Goal: Information Seeking & Learning: Learn about a topic

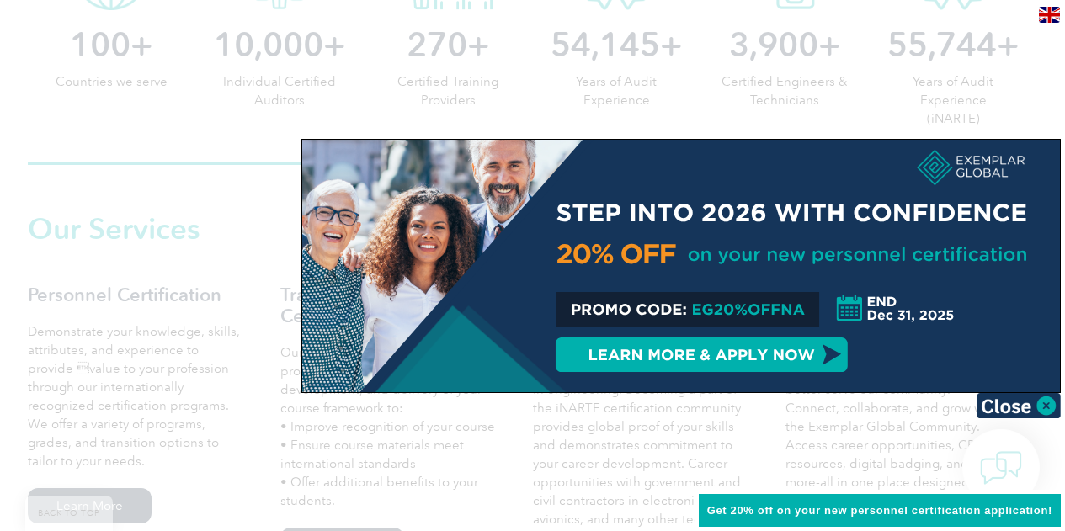
scroll to position [998, 0]
click at [1036, 397] on img at bounding box center [1019, 405] width 84 height 25
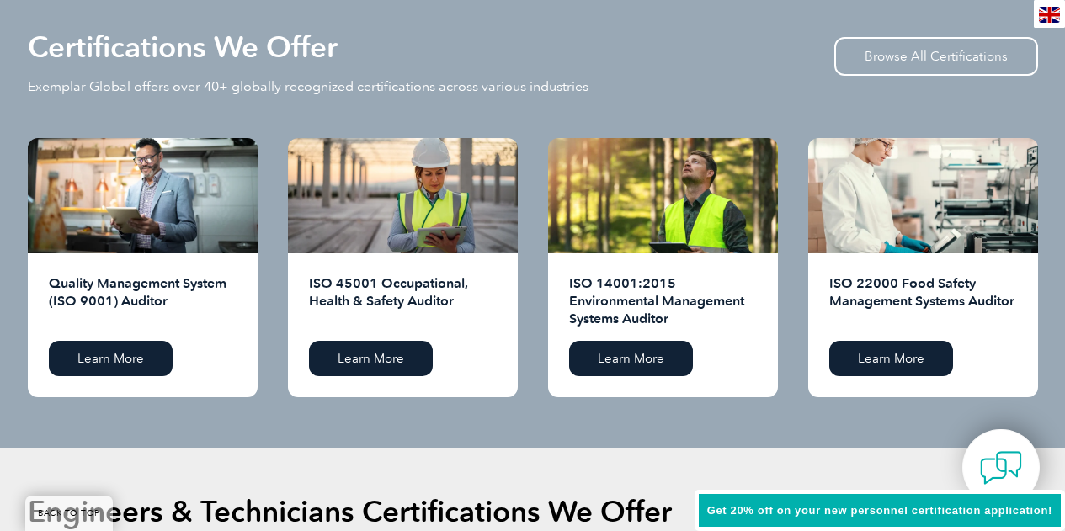
scroll to position [1679, 0]
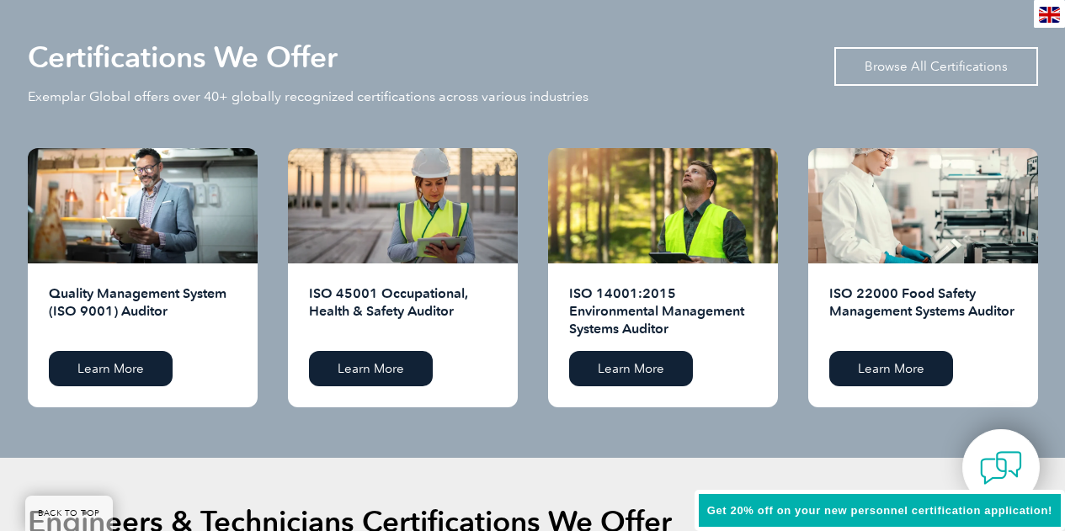
click at [975, 57] on link "Browse All Certifications" at bounding box center [936, 66] width 204 height 39
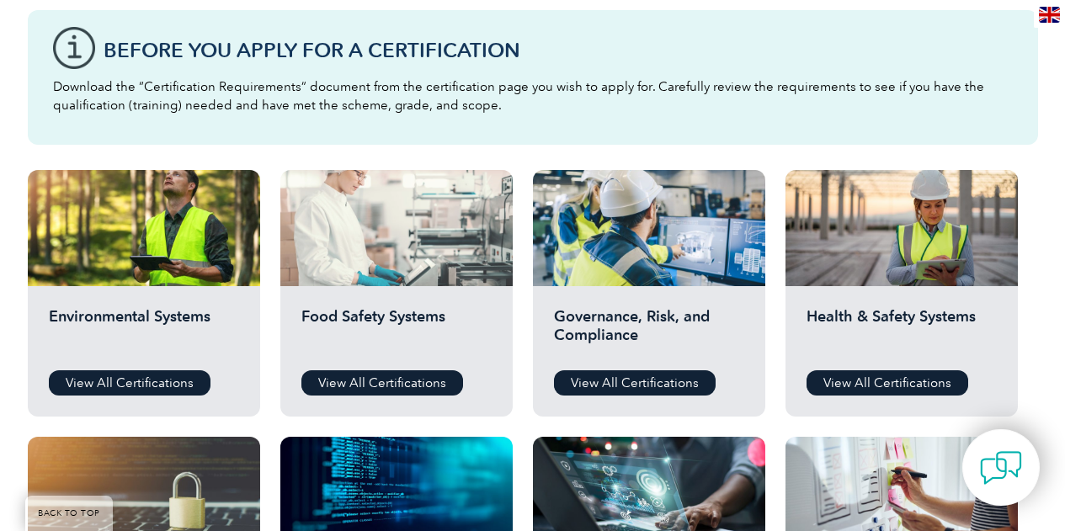
scroll to position [470, 0]
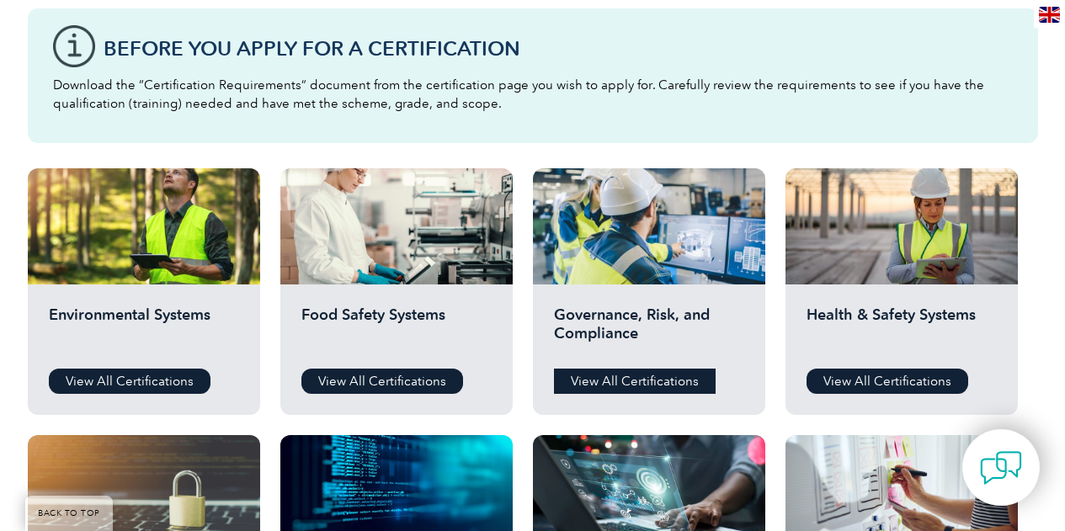
click at [620, 376] on link "View All Certifications" at bounding box center [635, 381] width 162 height 25
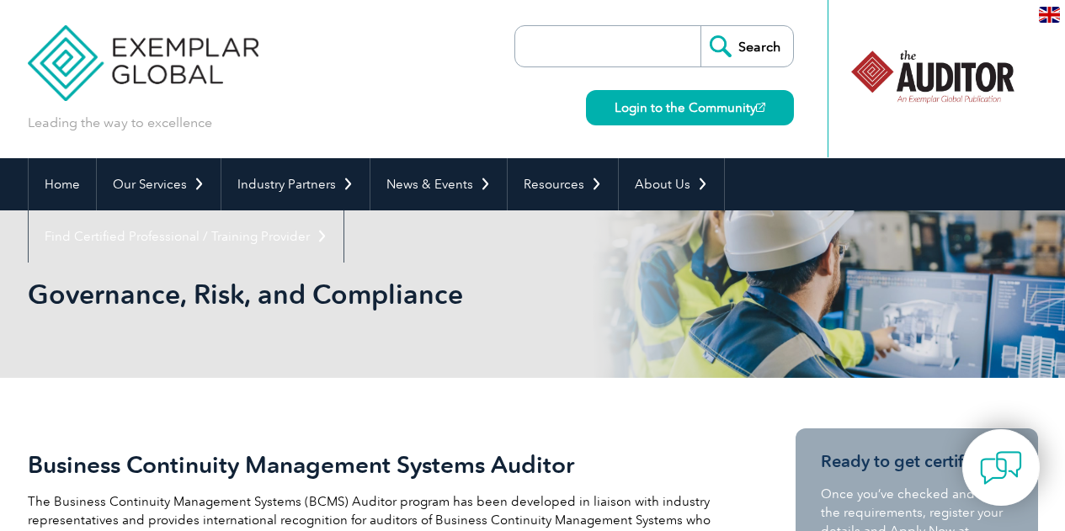
click at [574, 51] on input "search" at bounding box center [612, 46] width 177 height 40
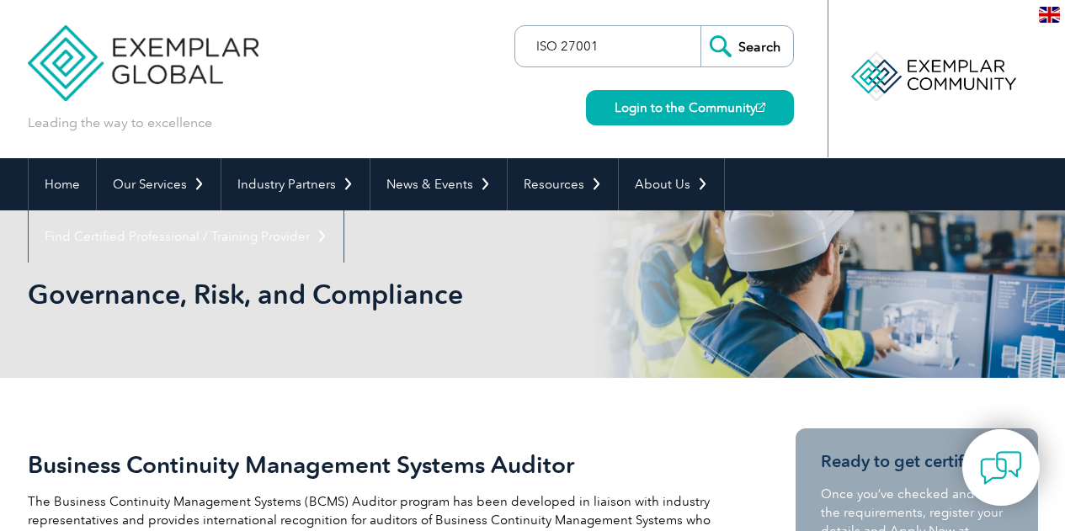
type input "ISO 27001"
click at [701, 26] on input "Search" at bounding box center [747, 46] width 93 height 40
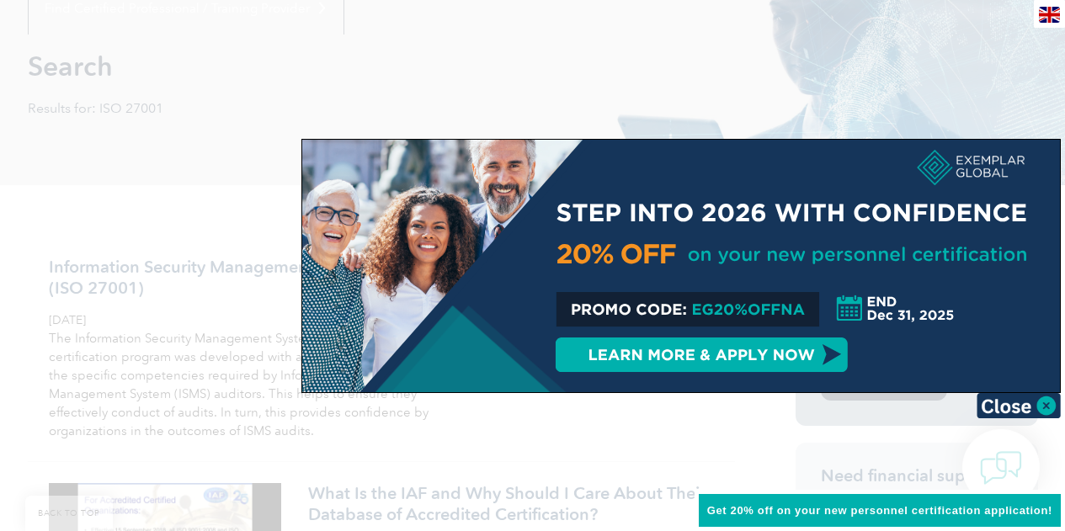
scroll to position [229, 0]
click at [1005, 405] on img at bounding box center [1019, 405] width 84 height 25
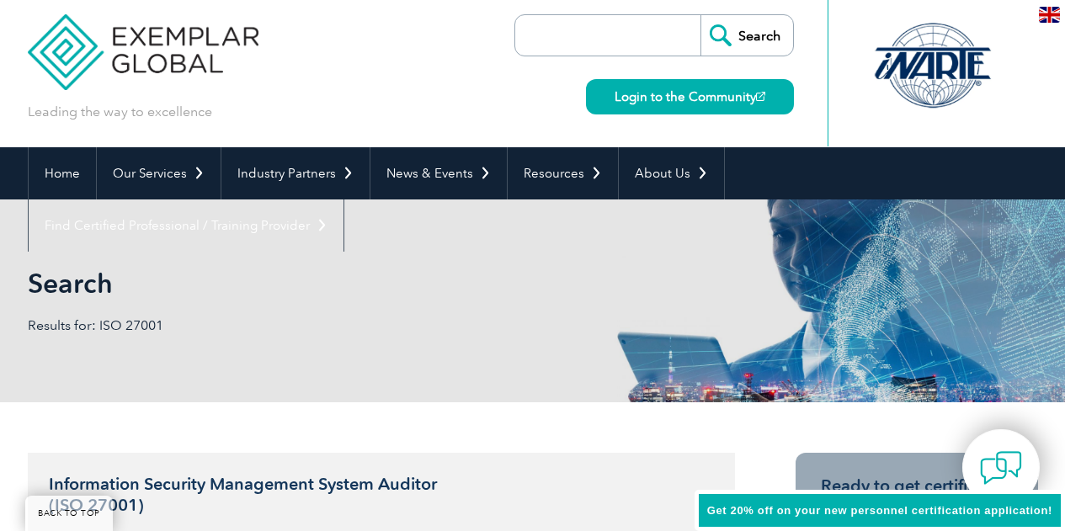
scroll to position [0, 0]
